Goal: Book appointment/travel/reservation

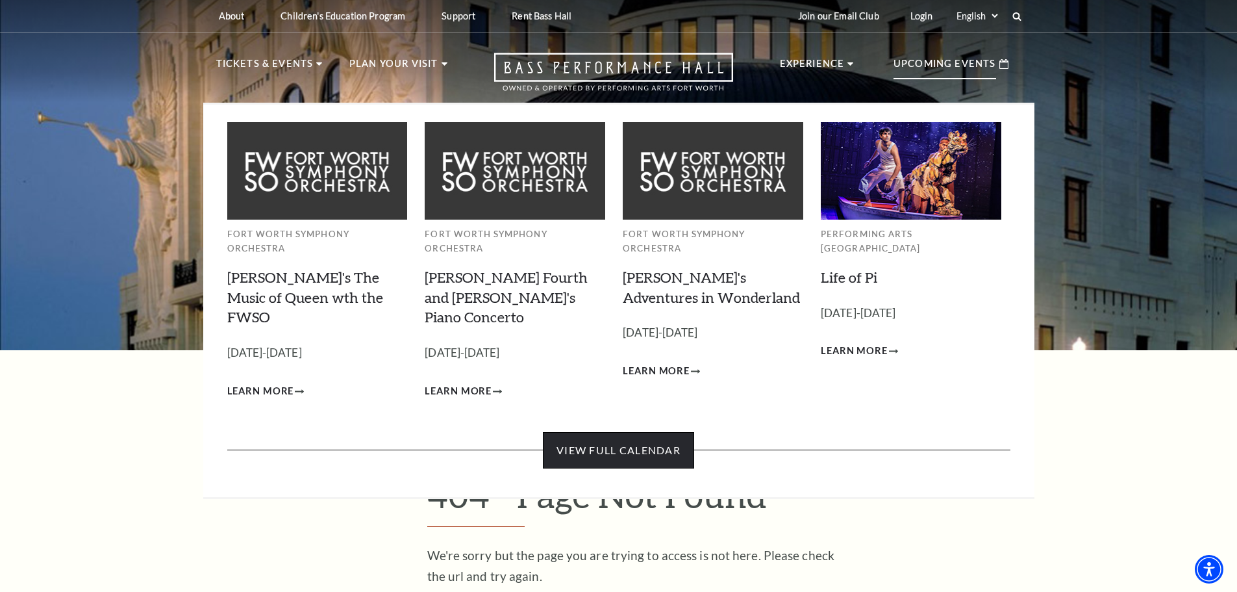
click at [642, 432] on link "View Full Calendar" at bounding box center [618, 450] width 151 height 36
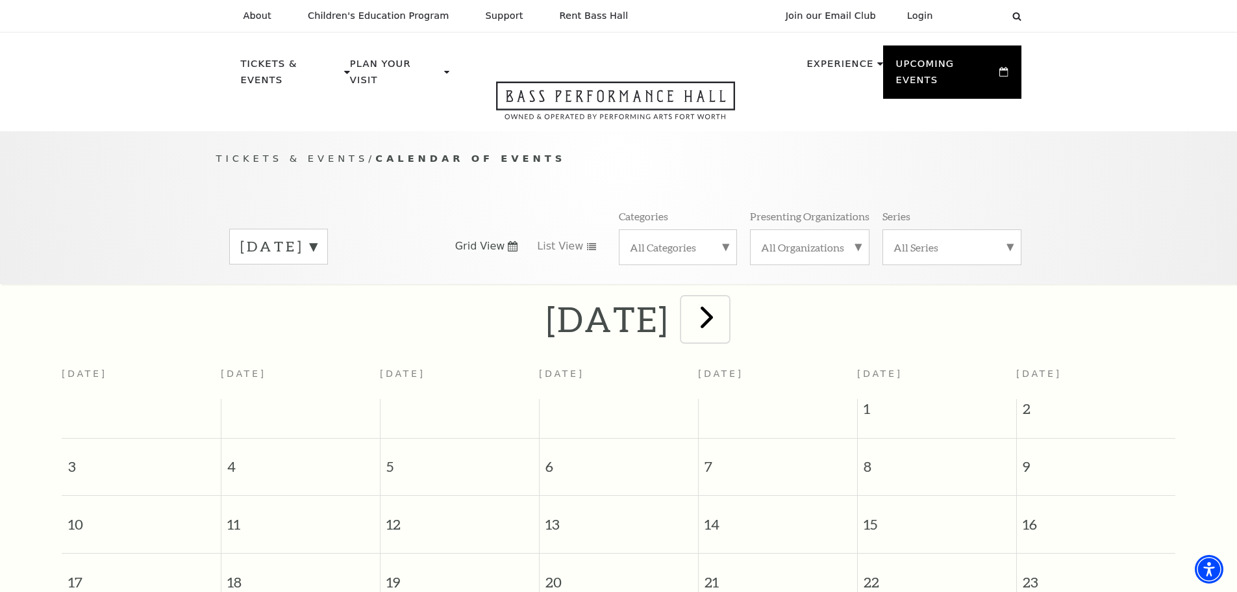
click at [725, 303] on span "next" at bounding box center [706, 316] width 37 height 37
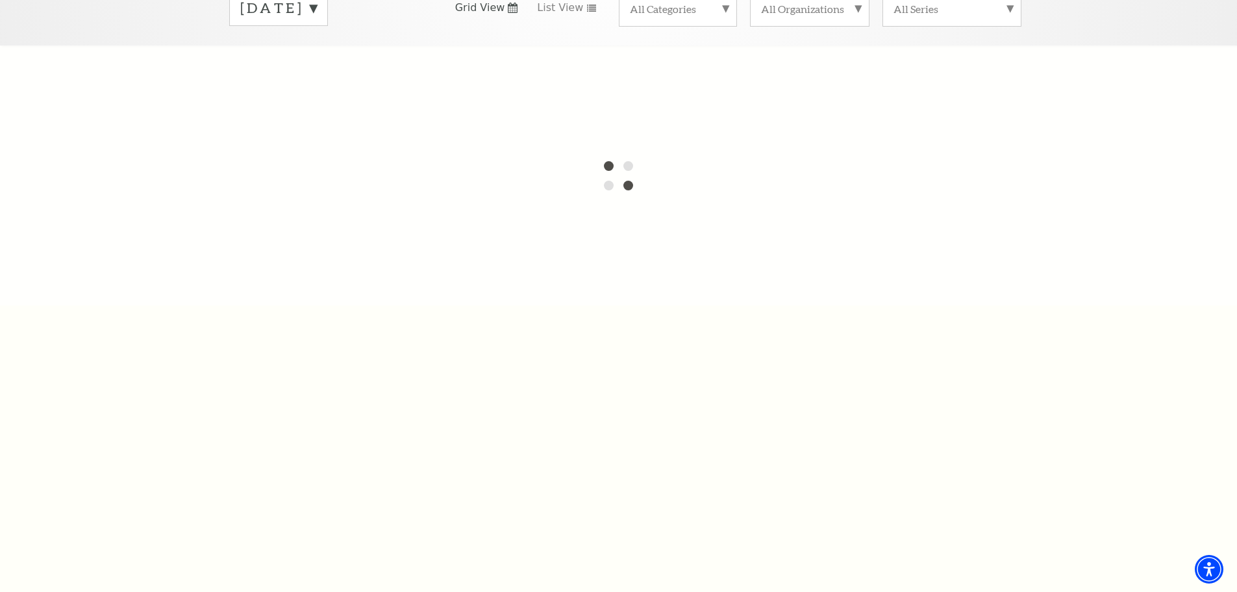
scroll to position [195, 0]
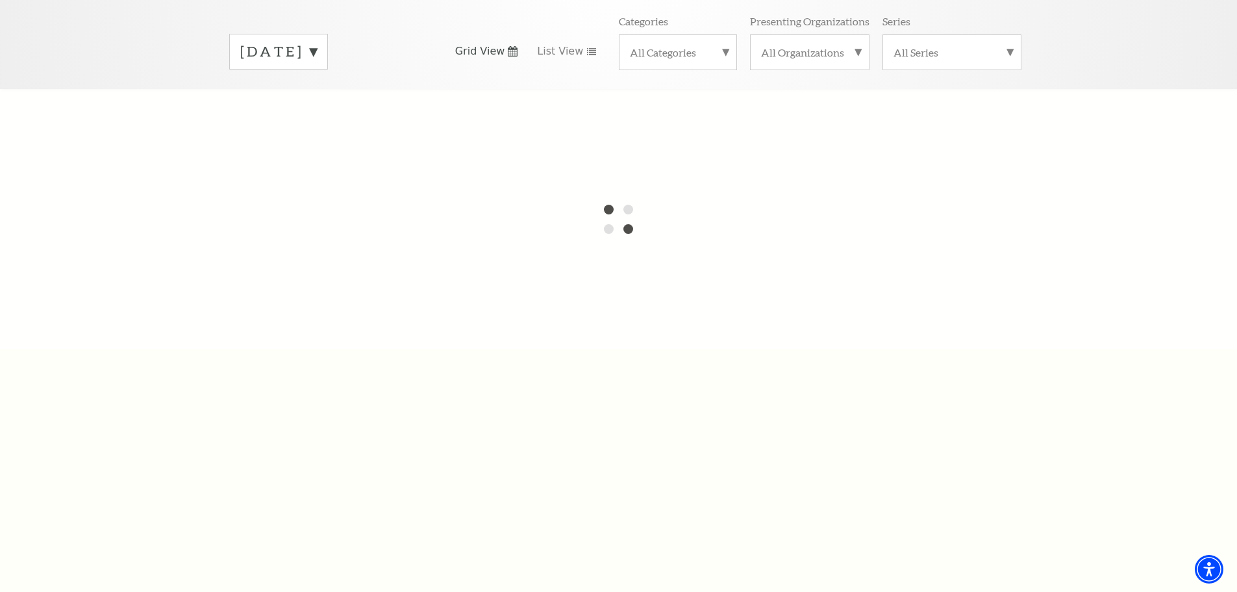
click at [317, 42] on label "[DATE]" at bounding box center [278, 52] width 77 height 20
click at [317, 67] on label "[DATE]" at bounding box center [278, 79] width 77 height 28
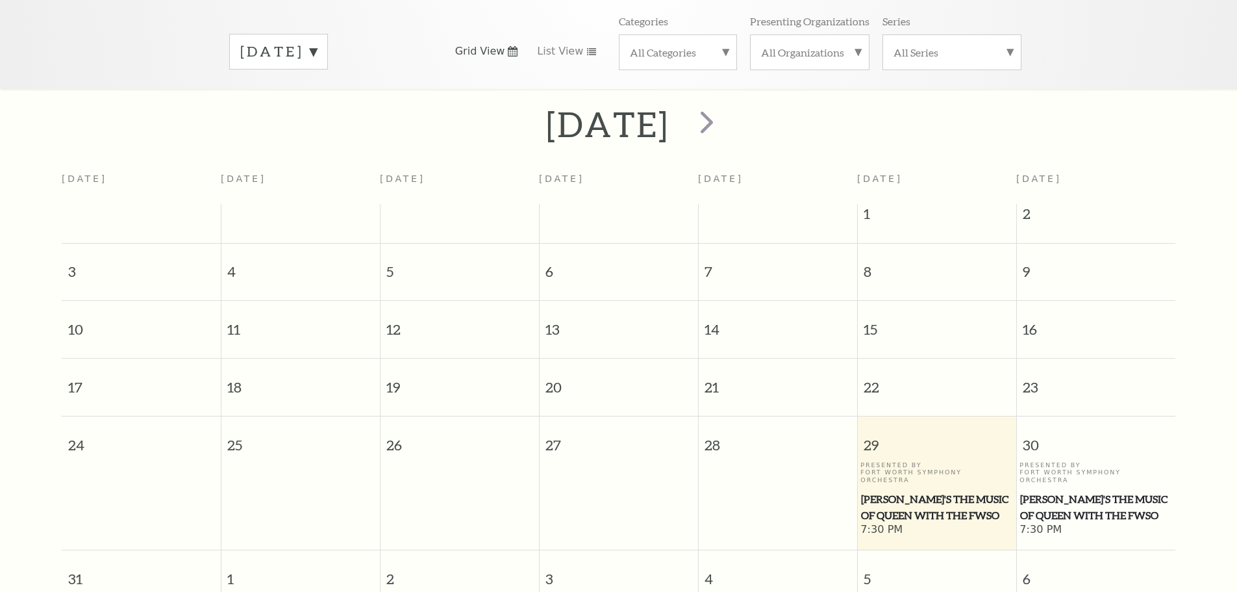
scroll to position [115, 0]
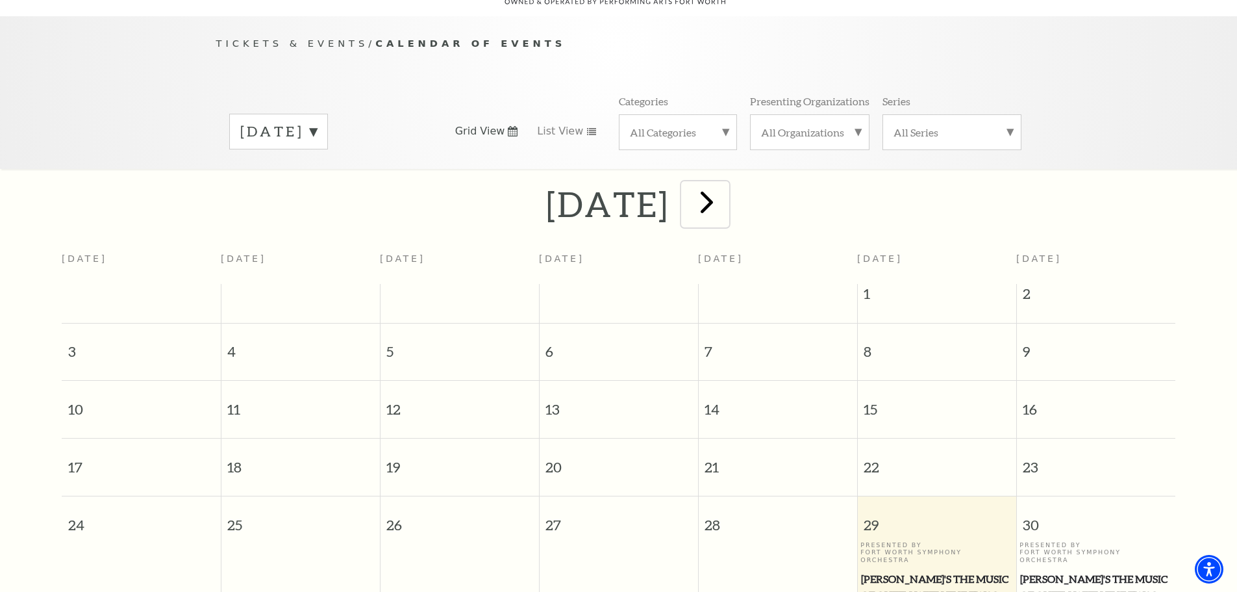
click at [725, 193] on span "next" at bounding box center [706, 201] width 37 height 37
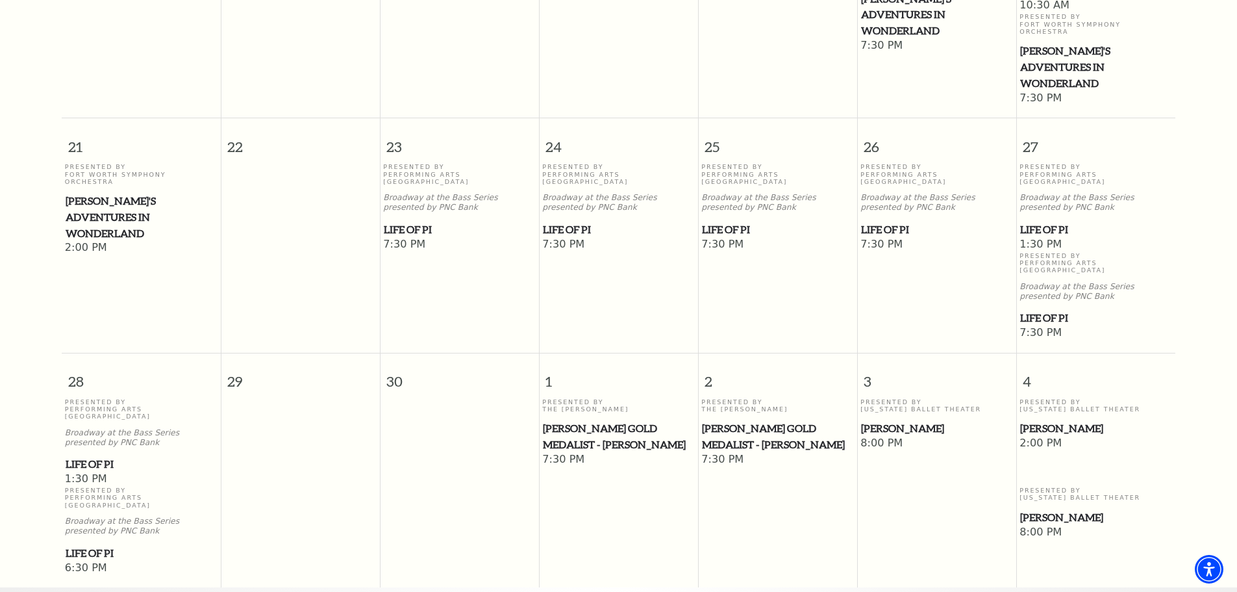
scroll to position [829, 0]
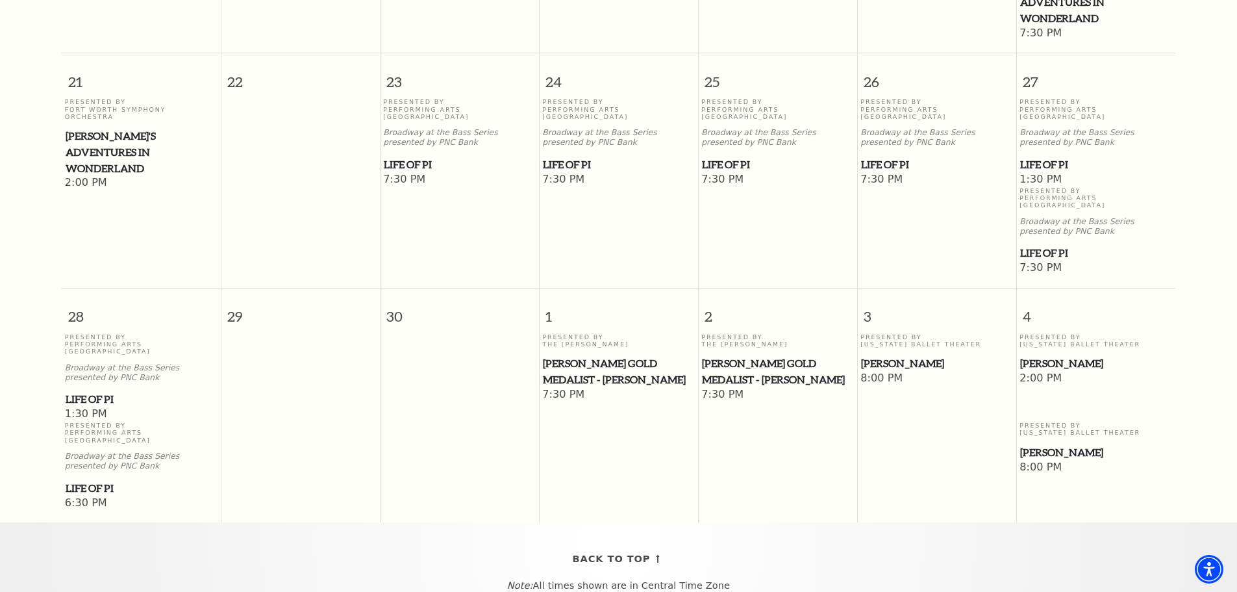
click at [633, 355] on span "[PERSON_NAME] Gold Medalist - [PERSON_NAME]" at bounding box center [618, 371] width 151 height 32
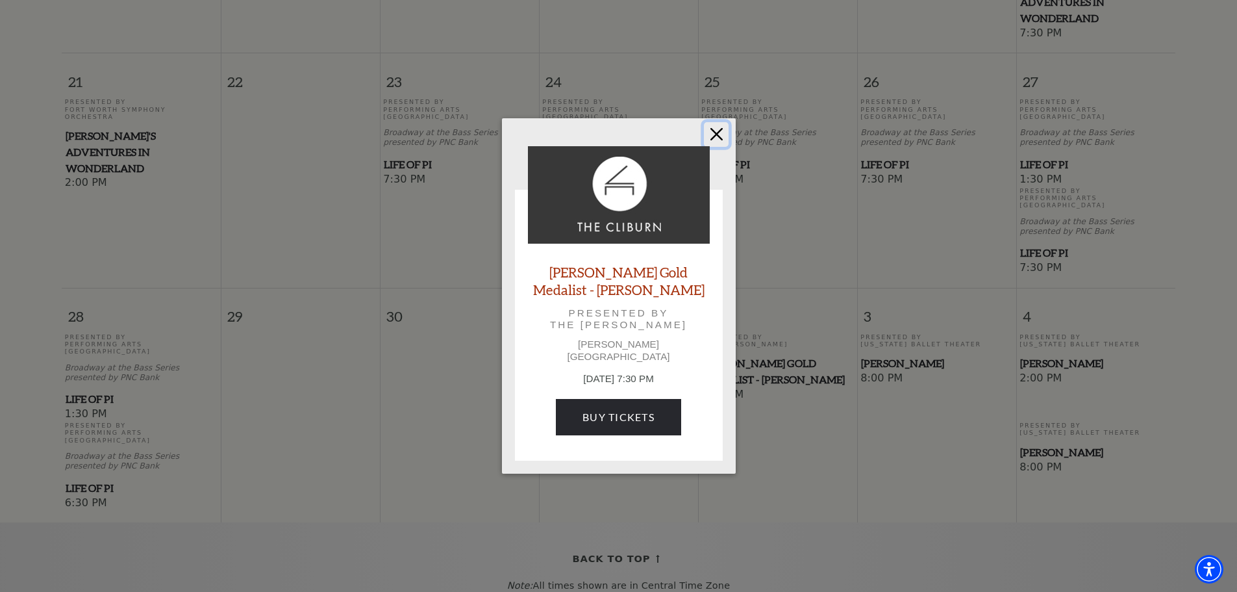
click at [715, 138] on button "Close" at bounding box center [716, 134] width 25 height 25
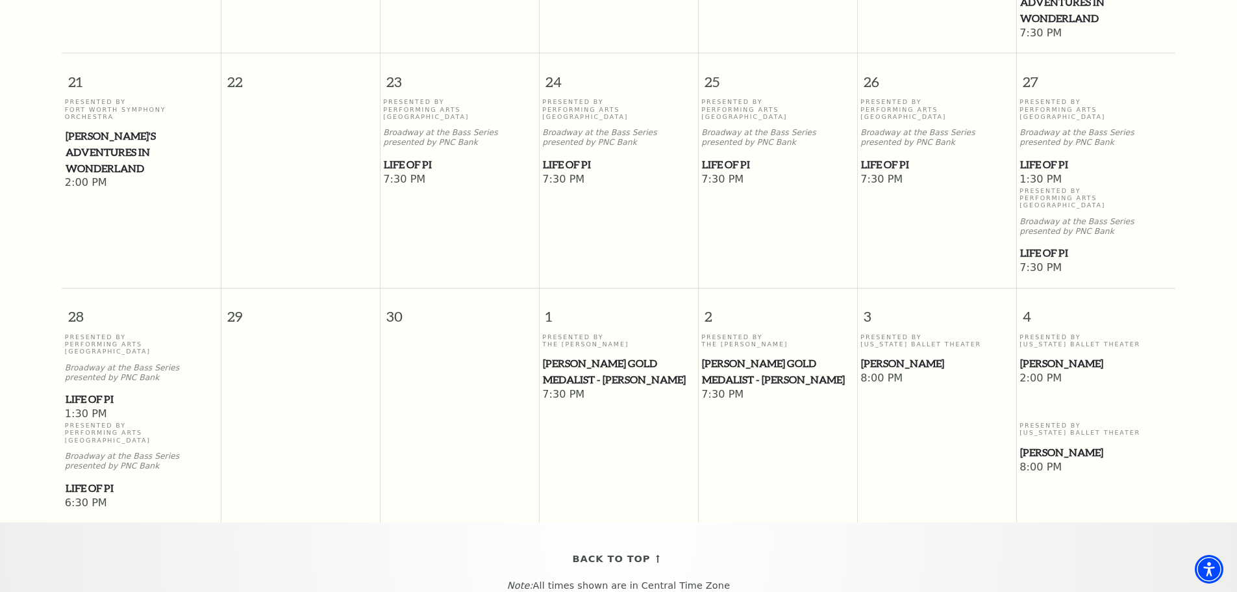
click at [759, 355] on span "[PERSON_NAME] Gold Medalist - [PERSON_NAME]" at bounding box center [777, 371] width 151 height 32
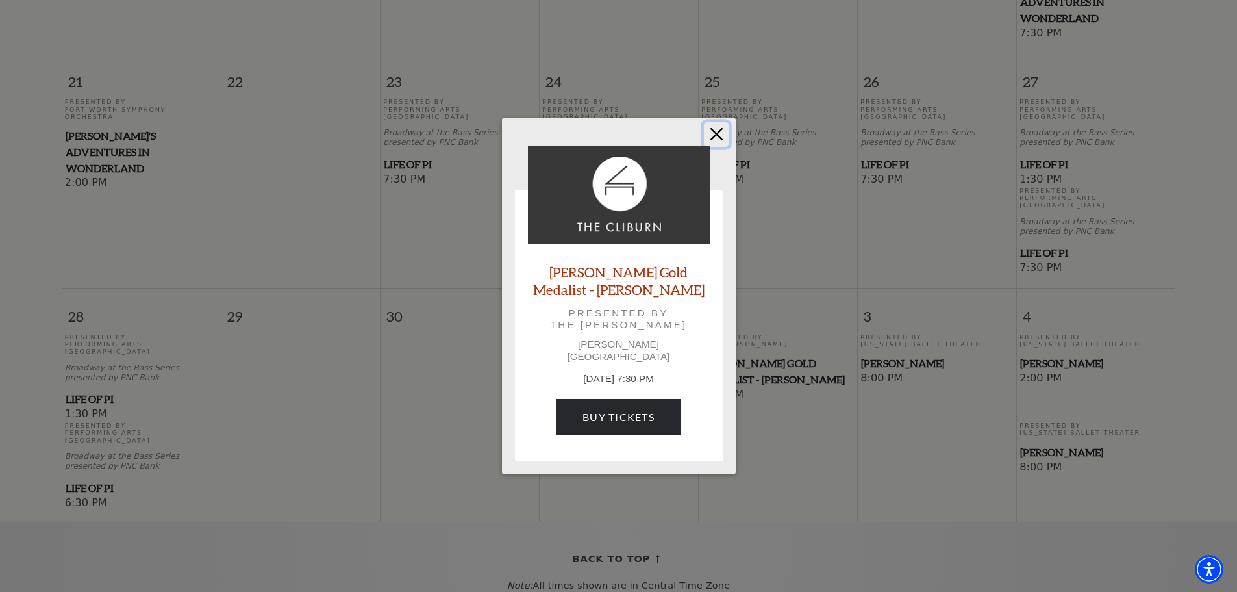
click at [715, 138] on button "Close" at bounding box center [716, 134] width 25 height 25
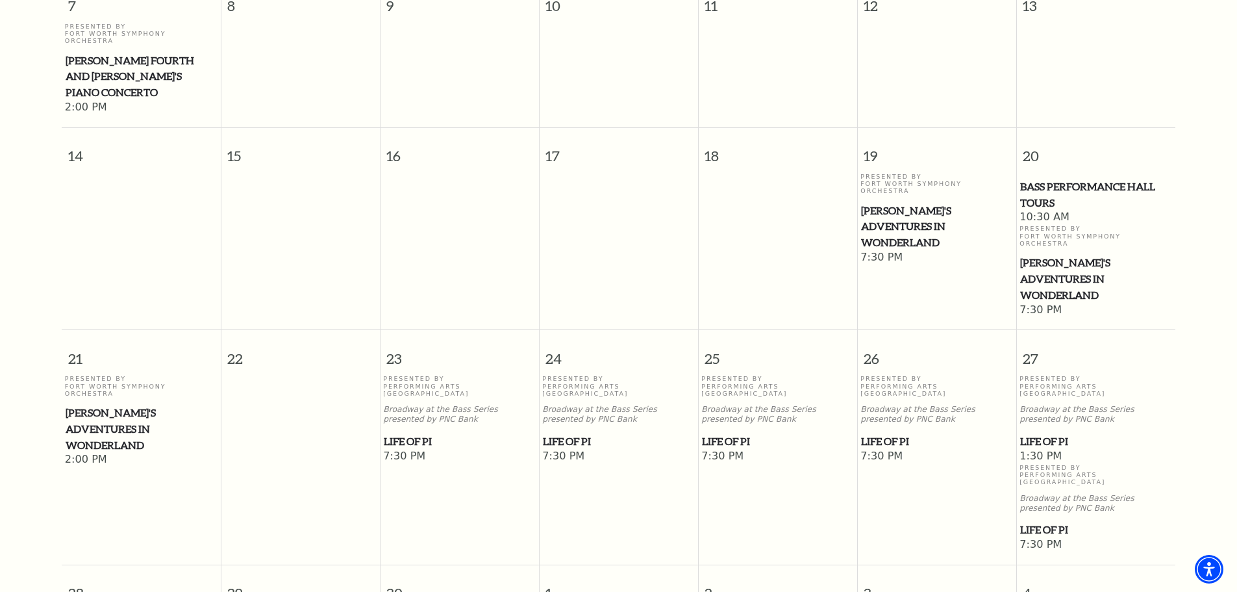
scroll to position [180, 0]
